Goal: Transaction & Acquisition: Purchase product/service

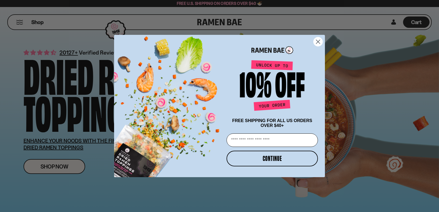
click at [319, 41] on circle "Close dialog" at bounding box center [318, 41] width 9 height 9
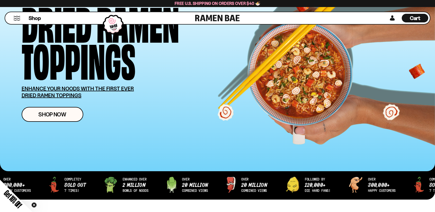
scroll to position [113, 0]
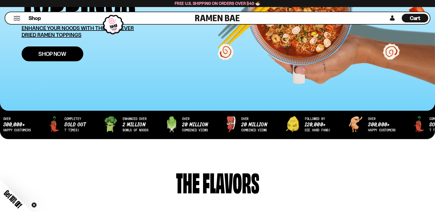
click at [44, 54] on span "Shop Now" at bounding box center [52, 54] width 28 height 6
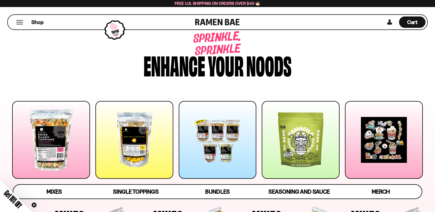
click at [114, 134] on div at bounding box center [135, 140] width 78 height 78
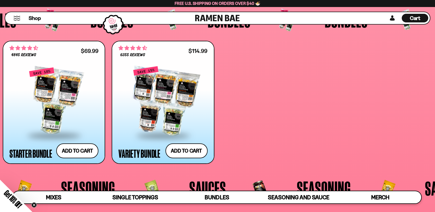
scroll to position [1186, 0]
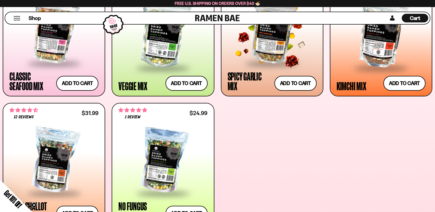
scroll to position [219, 0]
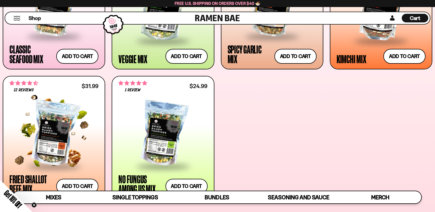
click at [64, 129] on div at bounding box center [53, 134] width 89 height 64
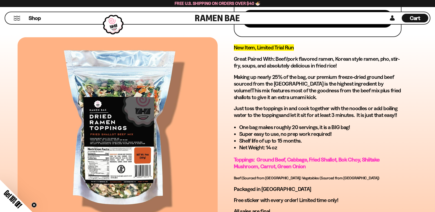
scroll to position [262, 0]
